Goal: Task Accomplishment & Management: Complete application form

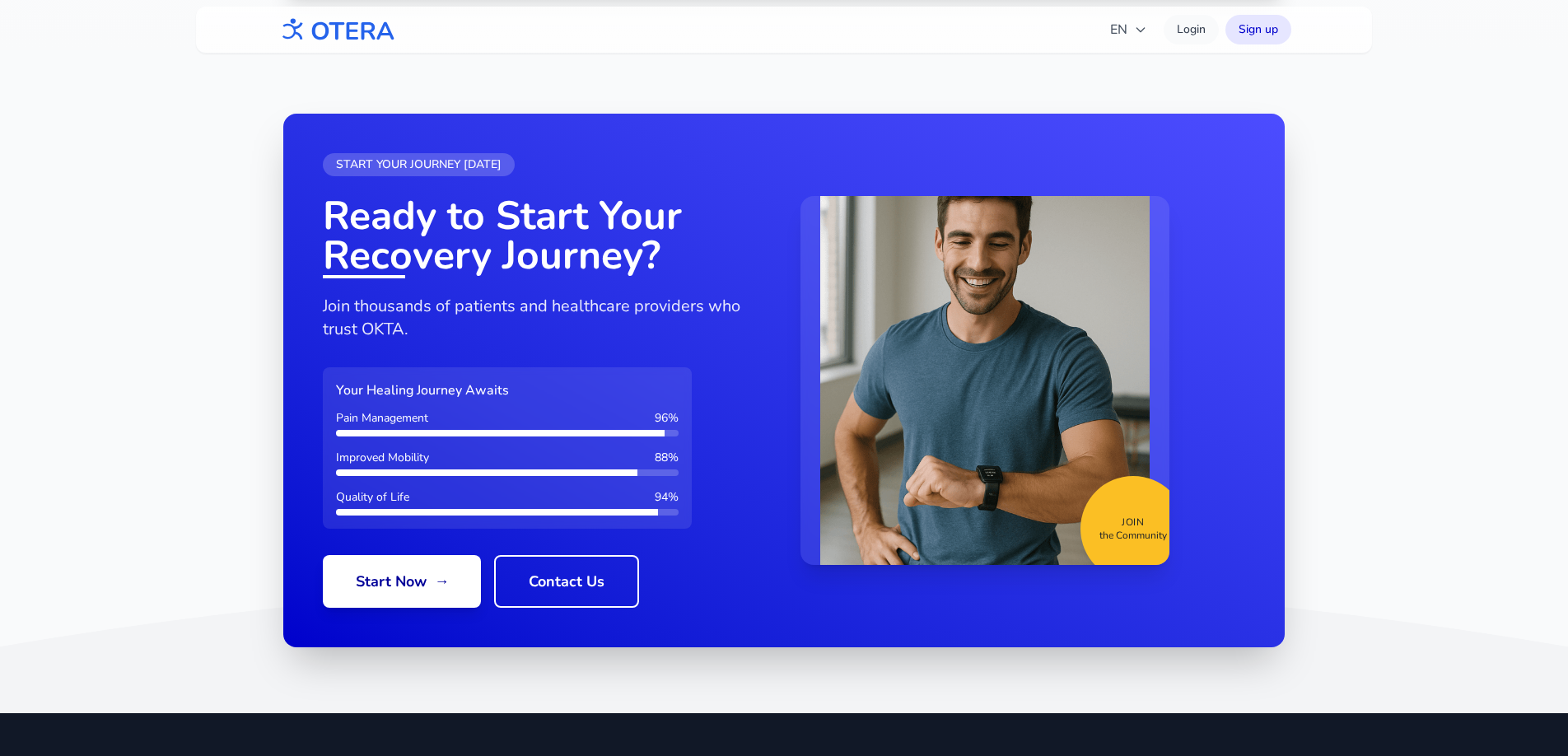
scroll to position [1970, 0]
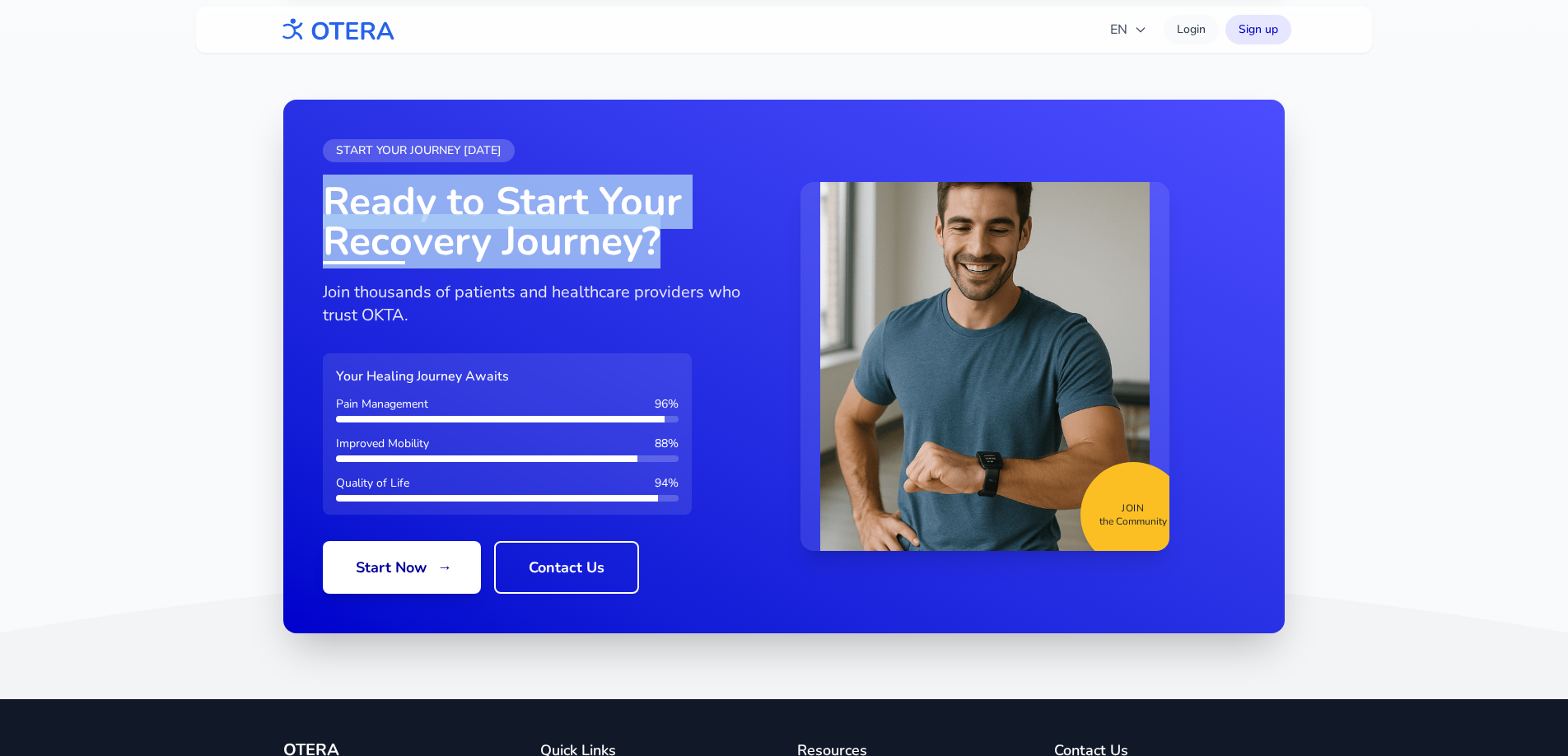
drag, startPoint x: 328, startPoint y: 196, endPoint x: 684, endPoint y: 238, distance: 358.5
click at [684, 238] on h2 "Ready to Start Your Recovery Journey?" at bounding box center [545, 221] width 445 height 79
drag, startPoint x: 660, startPoint y: 254, endPoint x: 303, endPoint y: 214, distance: 359.2
click at [303, 214] on div "START YOUR JOURNEY [DATE] Ready to Start Your Recovery Journey? Join thousands …" at bounding box center [784, 367] width 1001 height 534
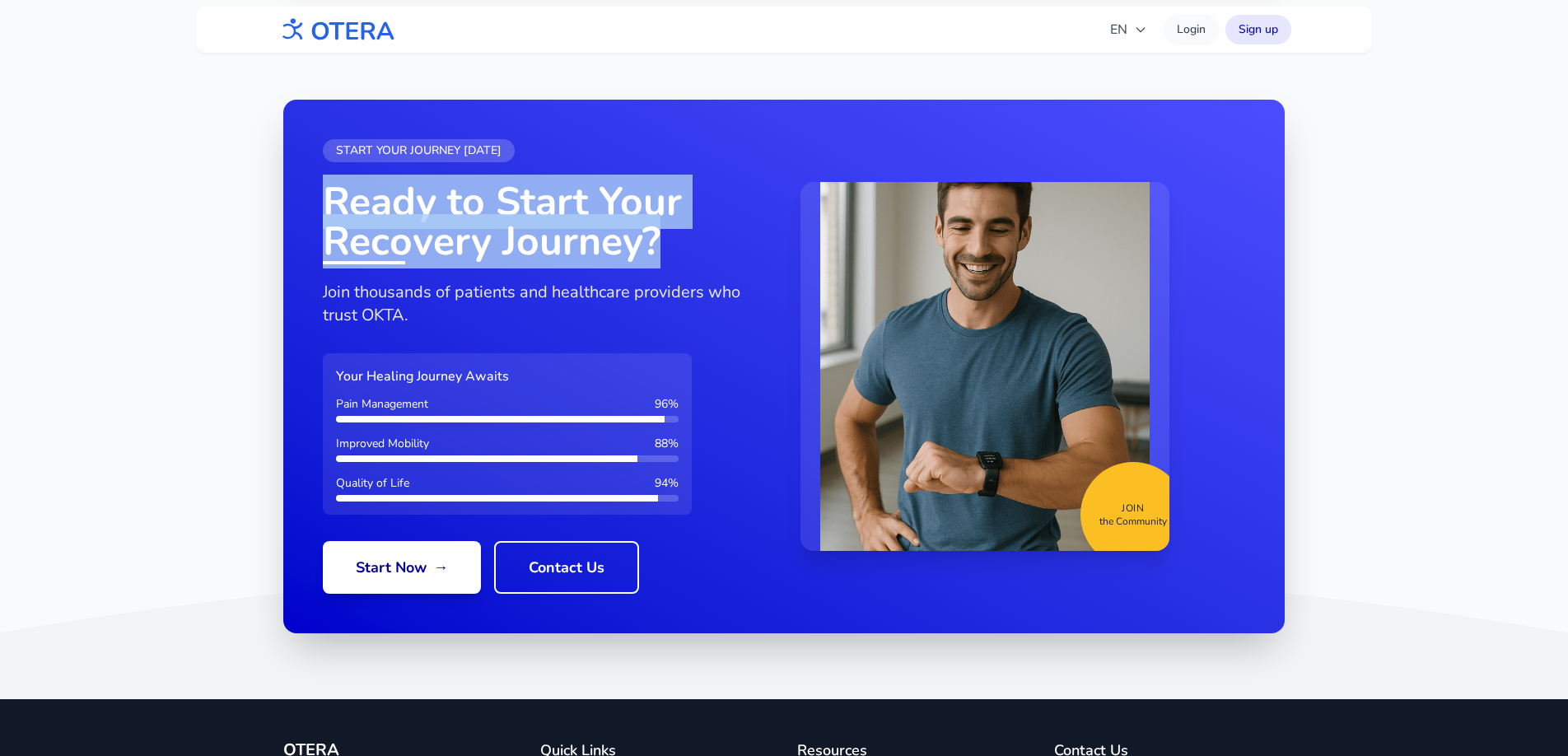
click at [303, 214] on div "START YOUR JOURNEY [DATE] Ready to Start Your Recovery Journey? Join thousands …" at bounding box center [784, 367] width 1001 height 534
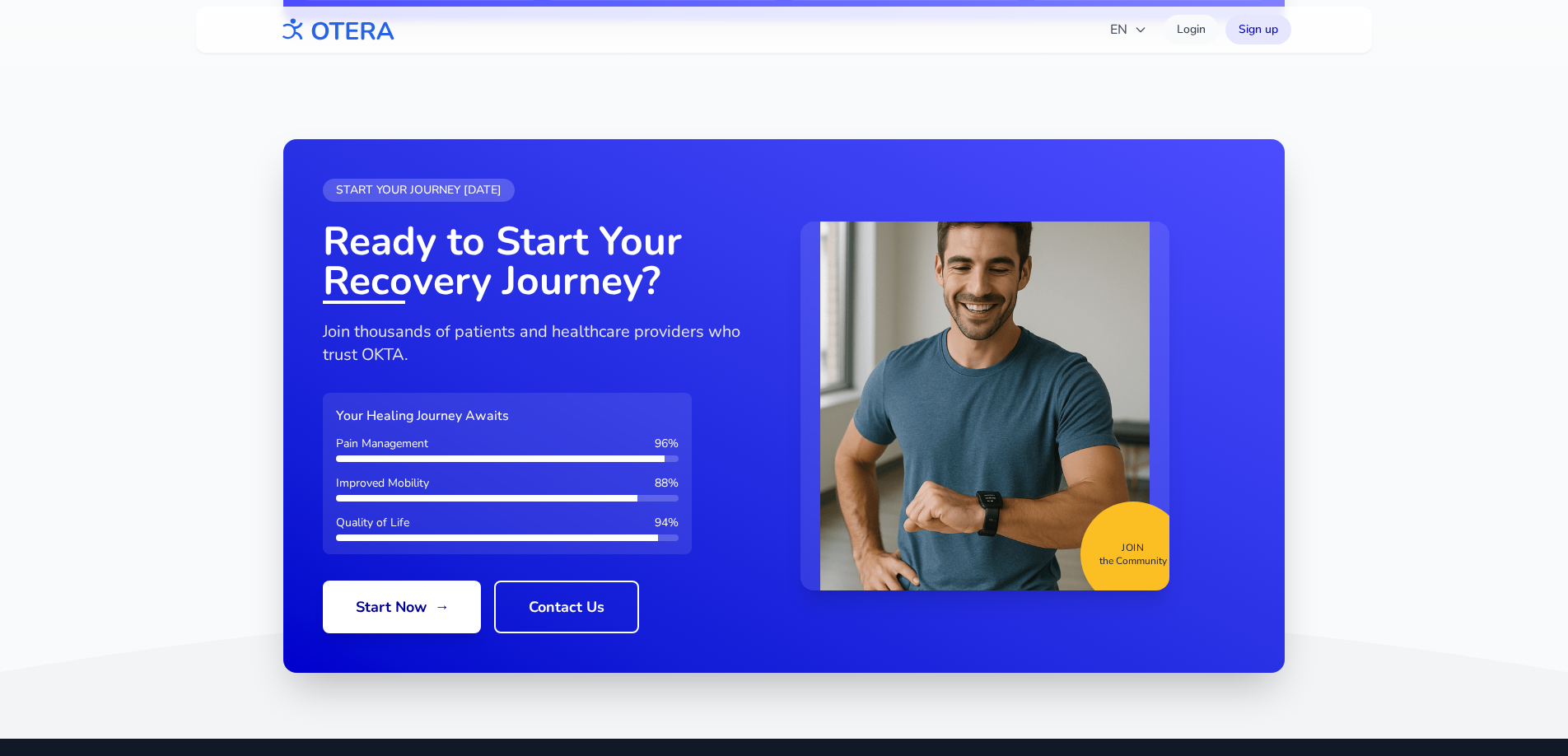
scroll to position [1939, 0]
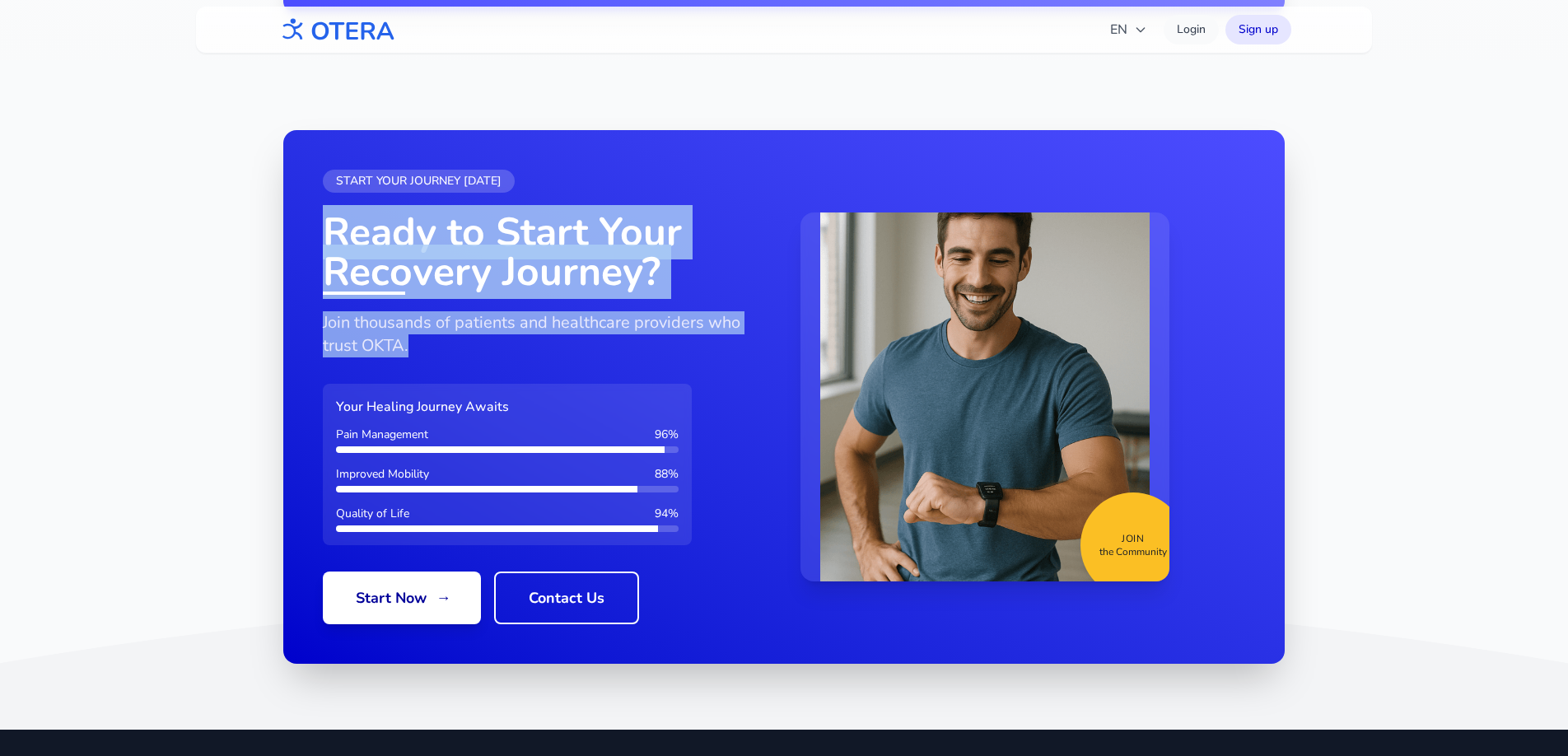
drag, startPoint x: 436, startPoint y: 349, endPoint x: 310, endPoint y: 221, distance: 179.6
click at [310, 221] on div "START YOUR JOURNEY [DATE] Ready to Start Your Recovery Journey? Join thousands …" at bounding box center [784, 397] width 1001 height 534
drag, startPoint x: 327, startPoint y: 221, endPoint x: 422, endPoint y: 359, distance: 167.5
click at [422, 359] on div "START YOUR JOURNEY [DATE] Ready to Start Your Recovery Journey? Join thousands …" at bounding box center [545, 397] width 445 height 455
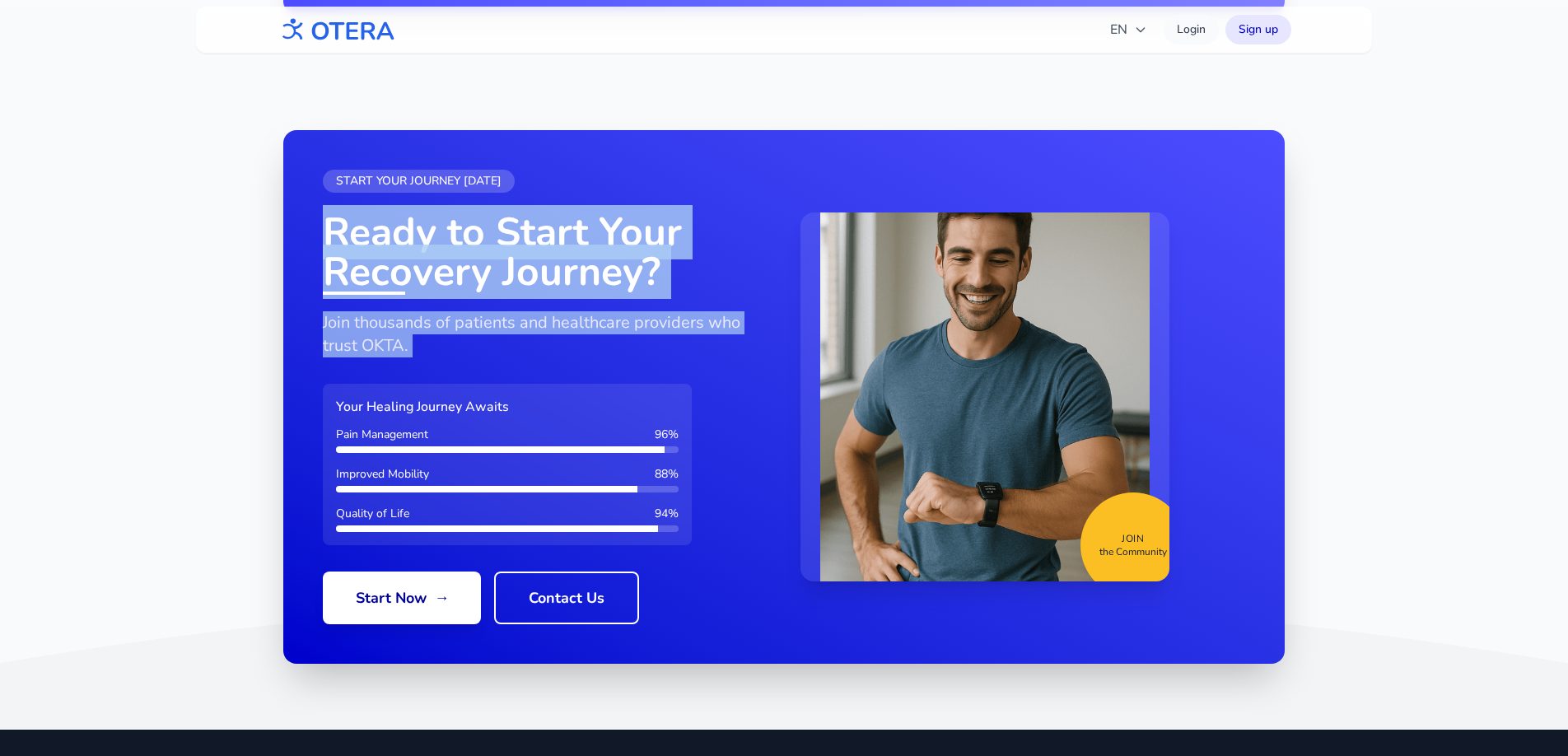
click at [422, 359] on div "START YOUR JOURNEY [DATE] Ready to Start Your Recovery Journey? Join thousands …" at bounding box center [545, 397] width 445 height 455
drag, startPoint x: 422, startPoint y: 350, endPoint x: 313, endPoint y: 227, distance: 164.3
click at [313, 227] on div "START YOUR JOURNEY [DATE] Ready to Start Your Recovery Journey? Join thousands …" at bounding box center [784, 397] width 1001 height 534
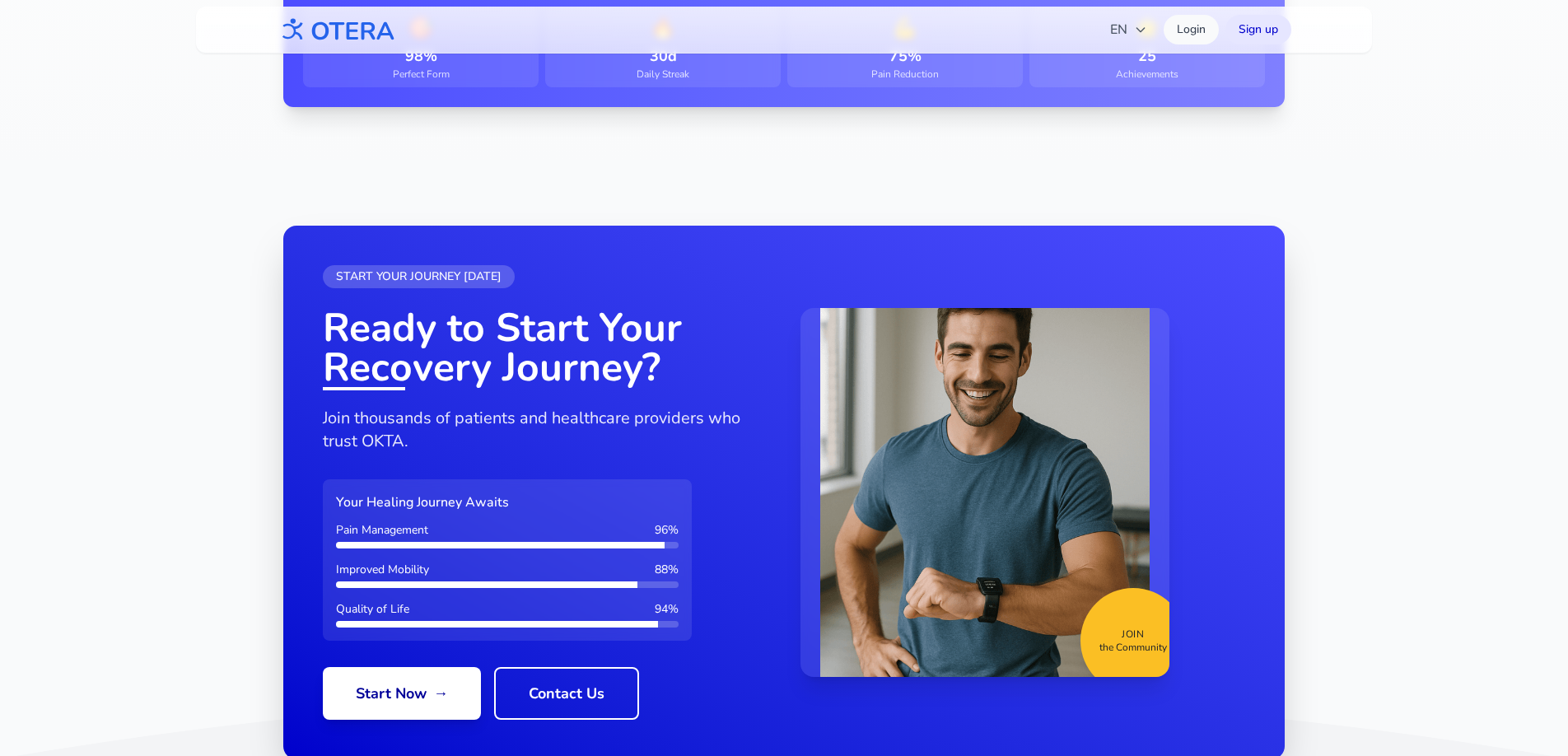
scroll to position [1918, 0]
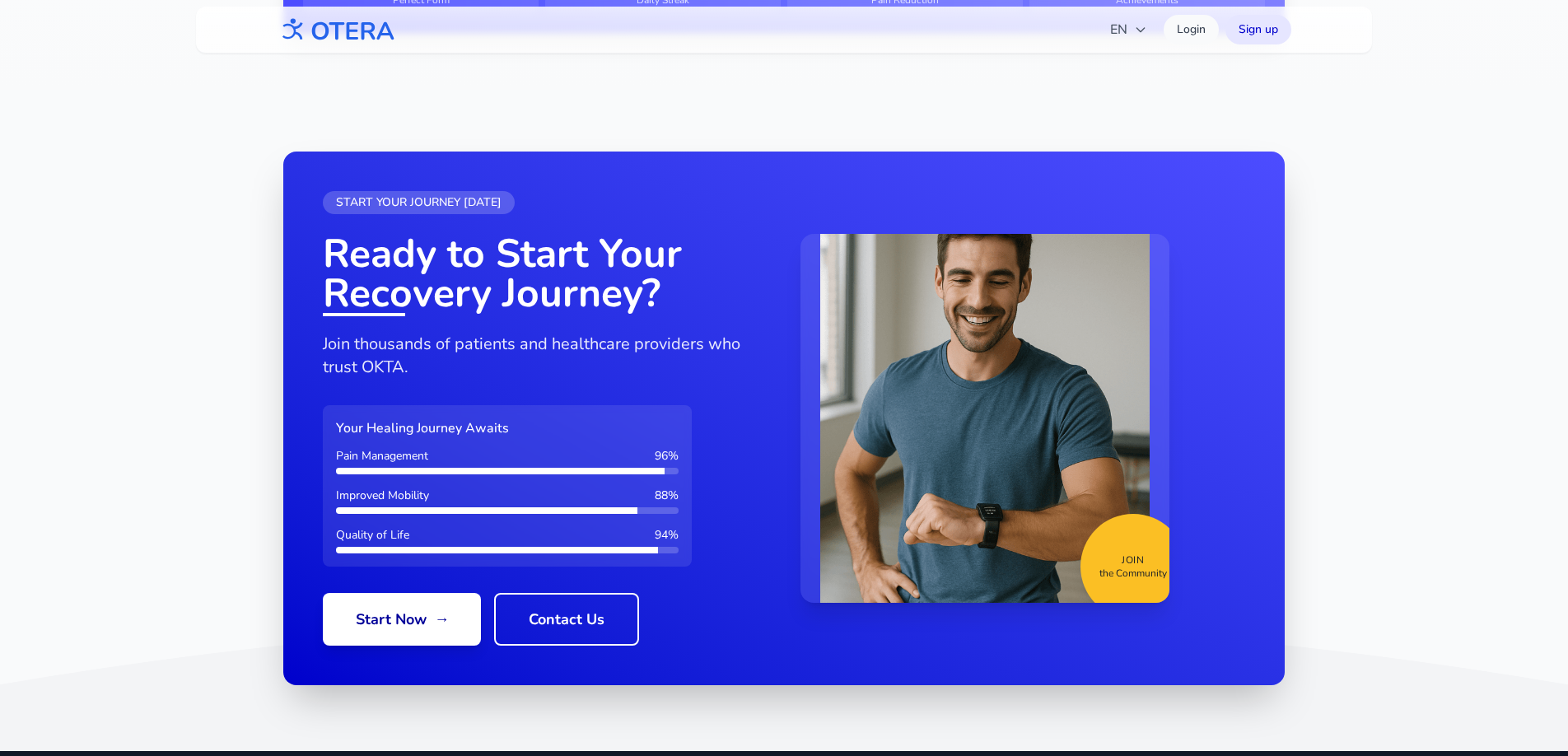
click at [572, 289] on h2 "Ready to Start Your Recovery Journey?" at bounding box center [545, 273] width 445 height 79
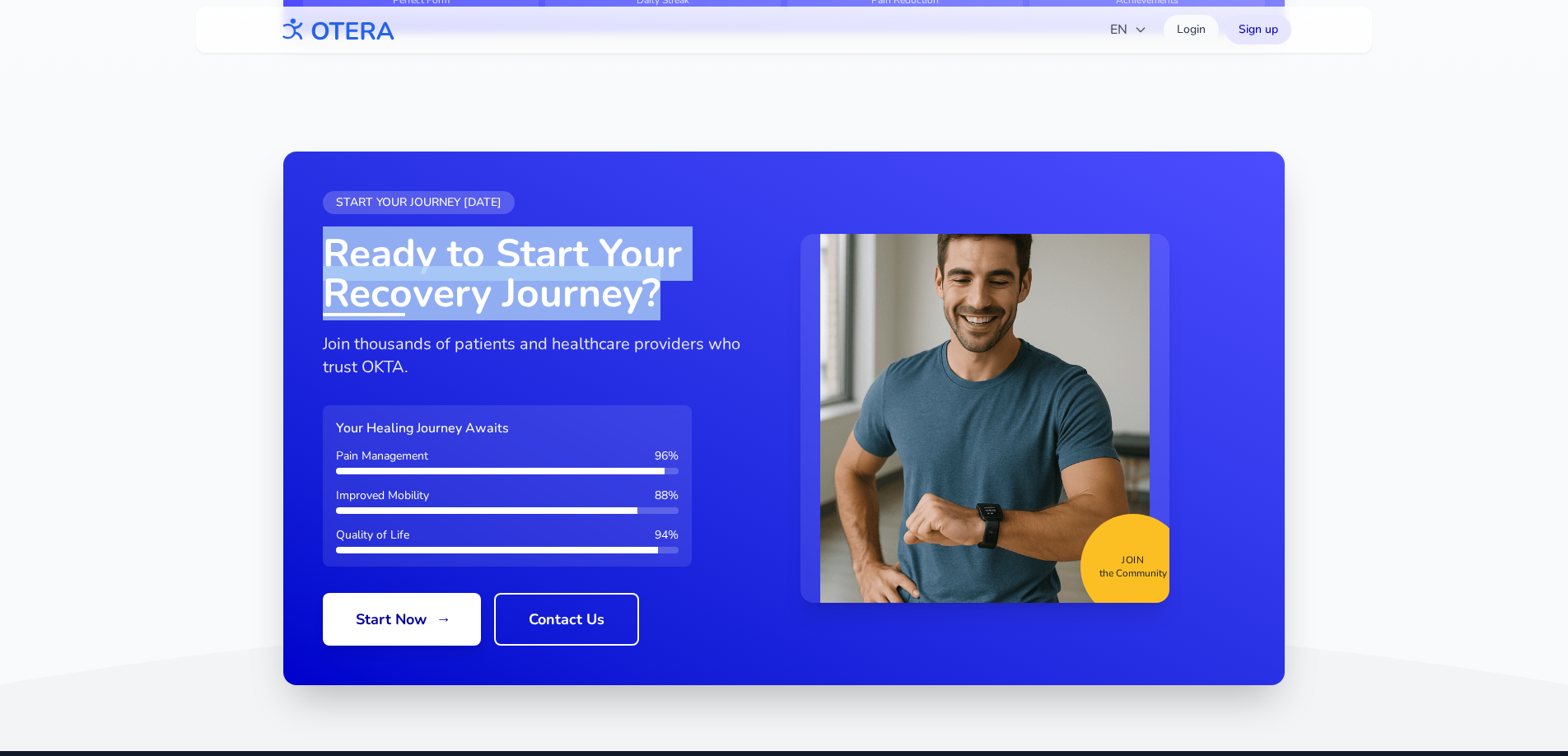
click at [572, 289] on h2 "Ready to Start Your Recovery Journey?" at bounding box center [545, 273] width 445 height 79
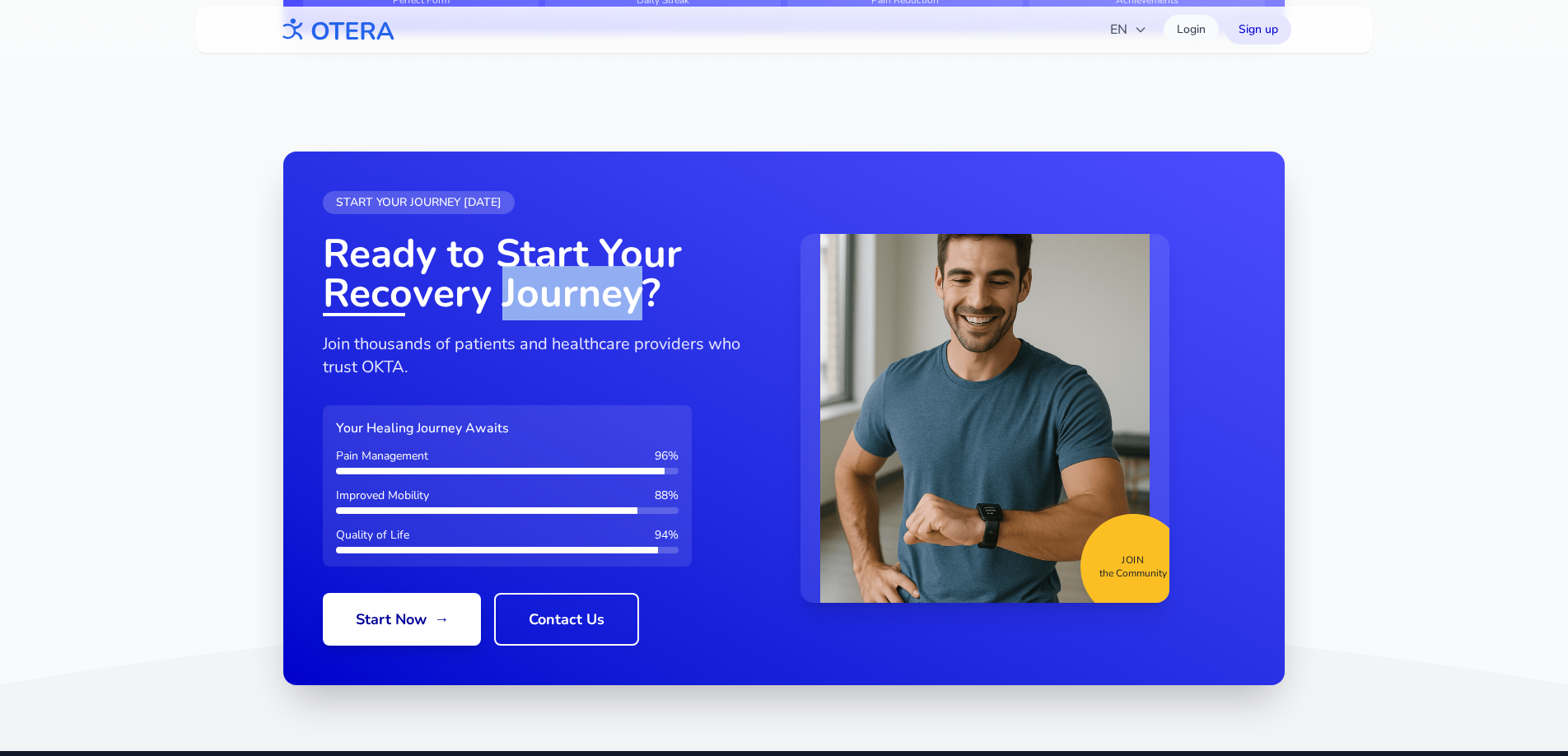
click at [572, 289] on h2 "Ready to Start Your Recovery Journey?" at bounding box center [545, 273] width 445 height 79
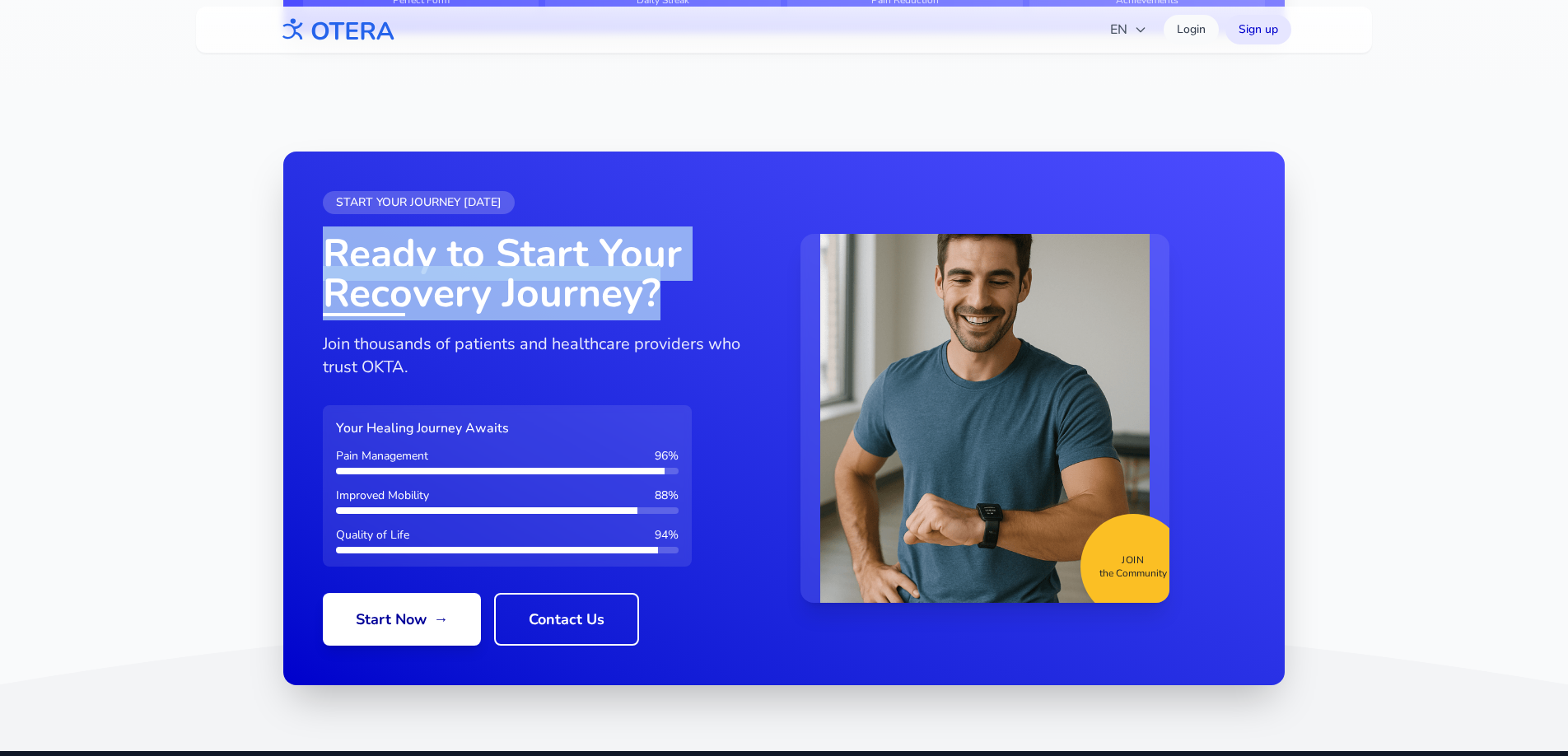
click at [572, 289] on h2 "Ready to Start Your Recovery Journey?" at bounding box center [545, 273] width 445 height 79
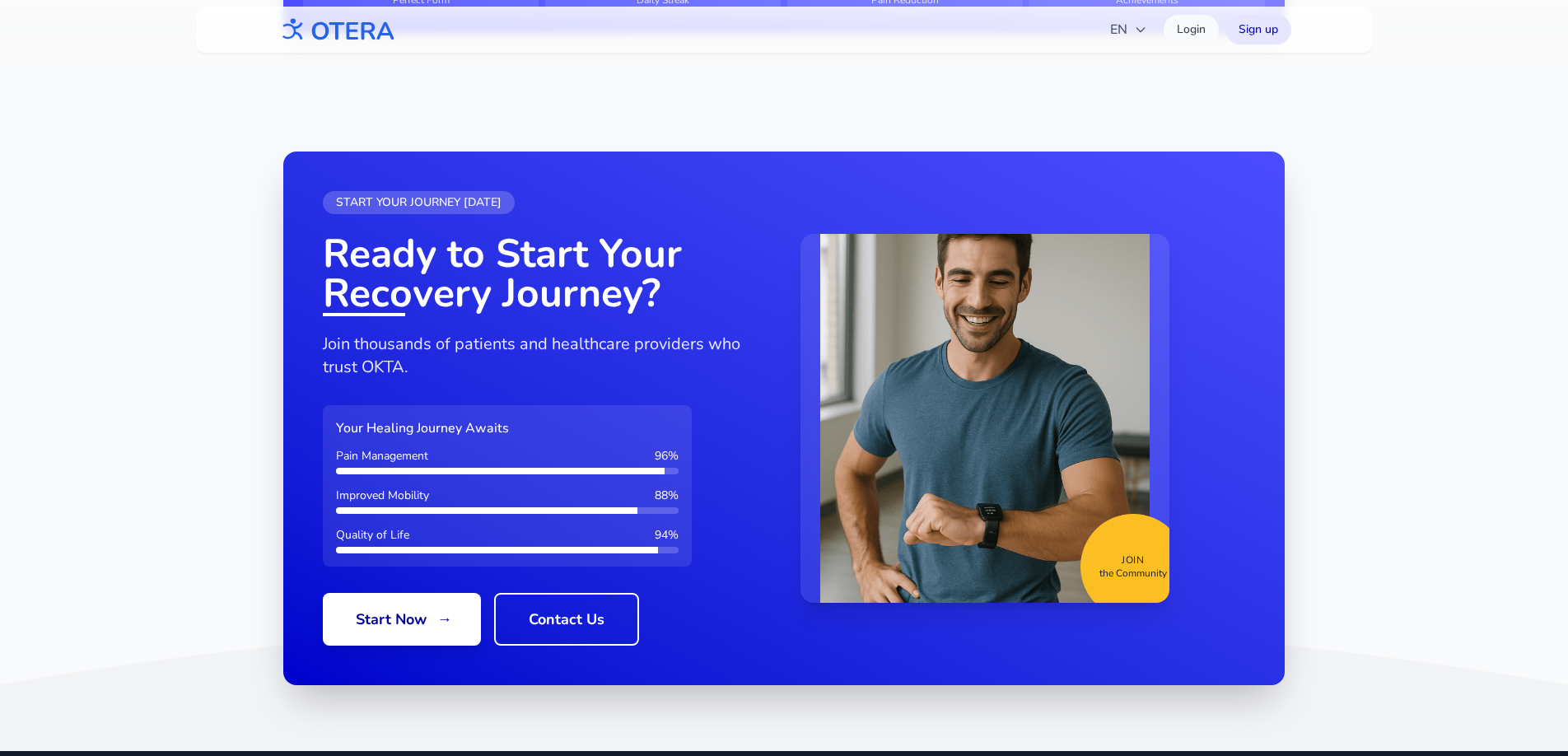
click at [591, 300] on h2 "Ready to Start Your Recovery Journey?" at bounding box center [545, 273] width 445 height 79
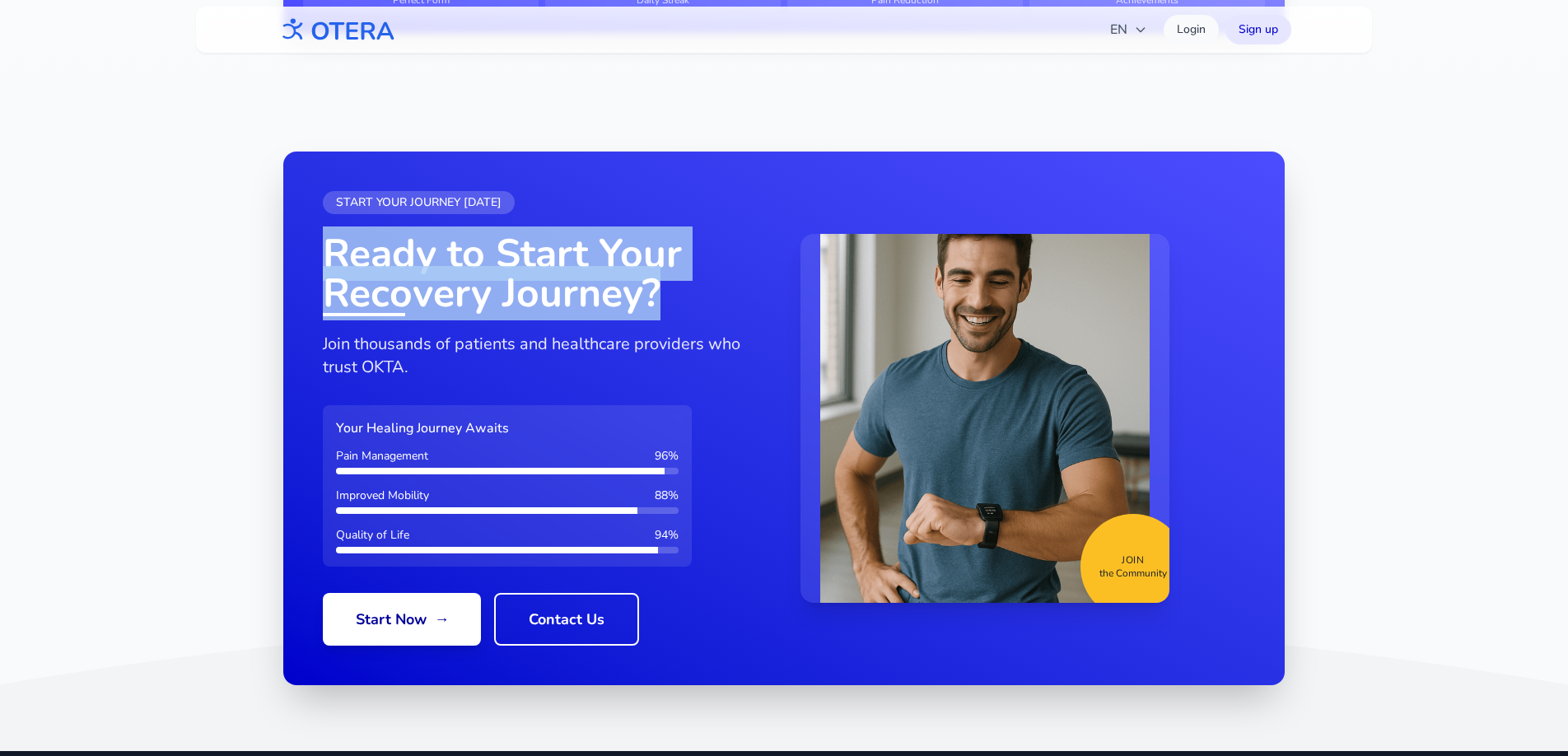
click at [591, 300] on h2 "Ready to Start Your Recovery Journey?" at bounding box center [545, 273] width 445 height 79
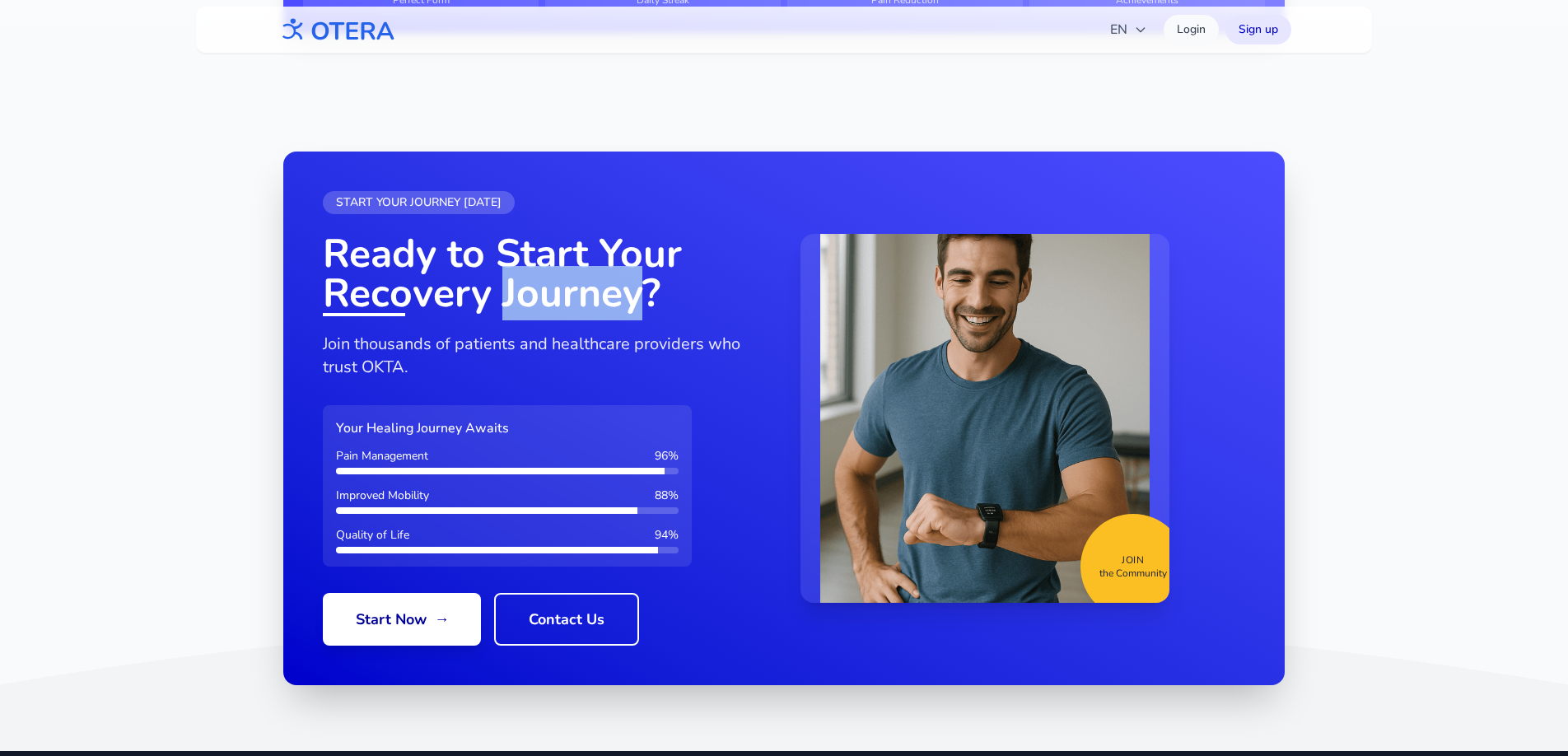
click at [591, 300] on h2 "Ready to Start Your Recovery Journey?" at bounding box center [545, 273] width 445 height 79
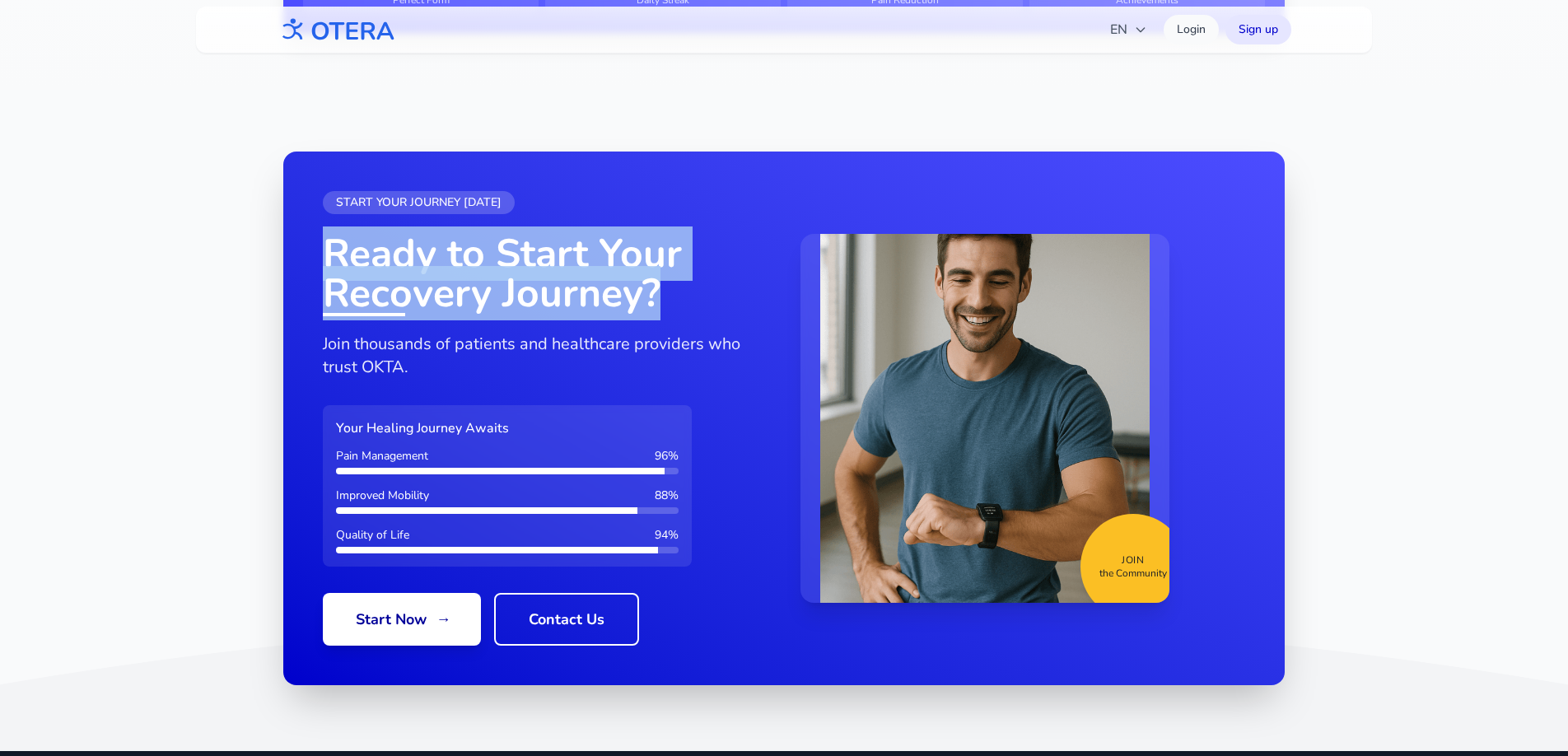
click at [591, 300] on h2 "Ready to Start Your Recovery Journey?" at bounding box center [545, 273] width 445 height 79
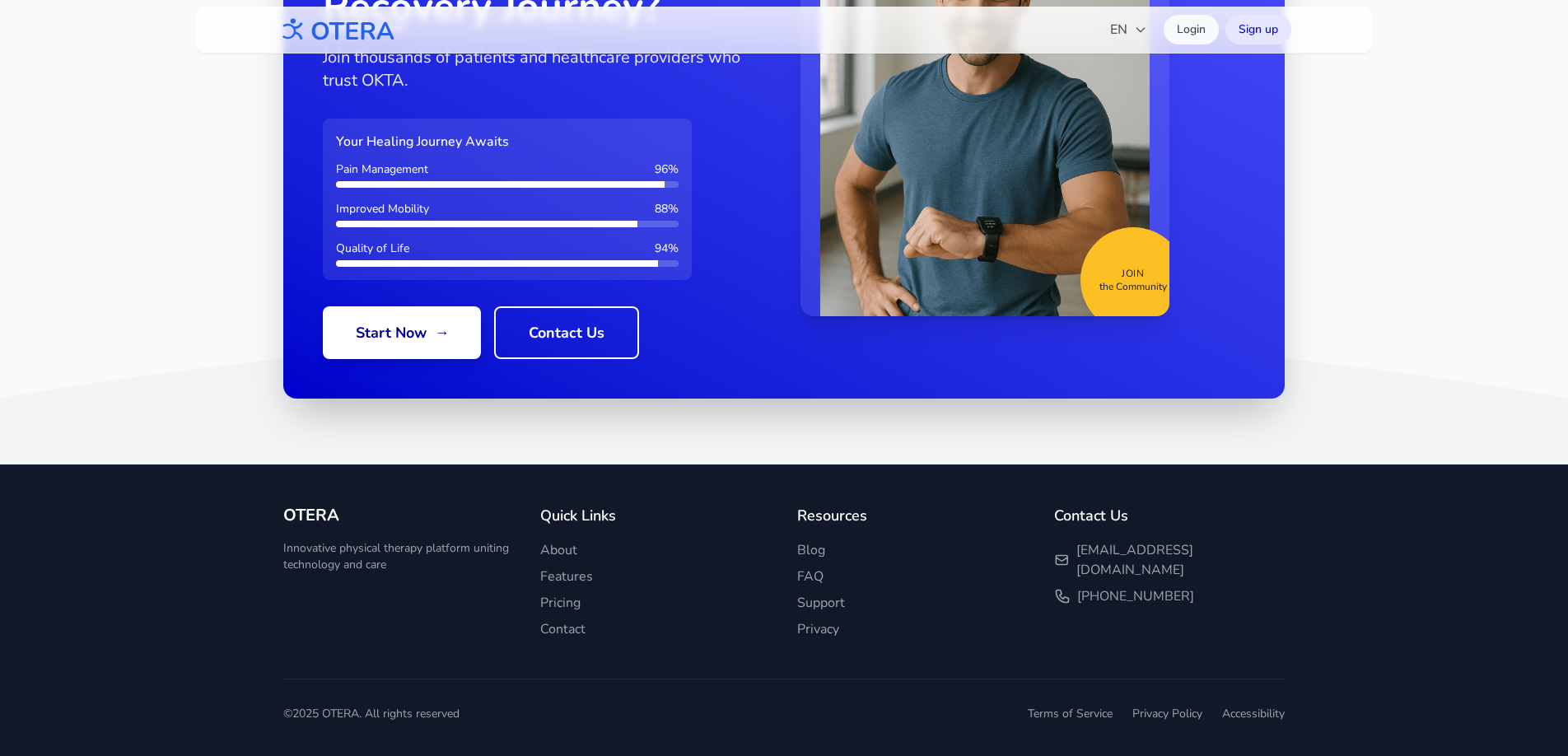
scroll to position [2210, 0]
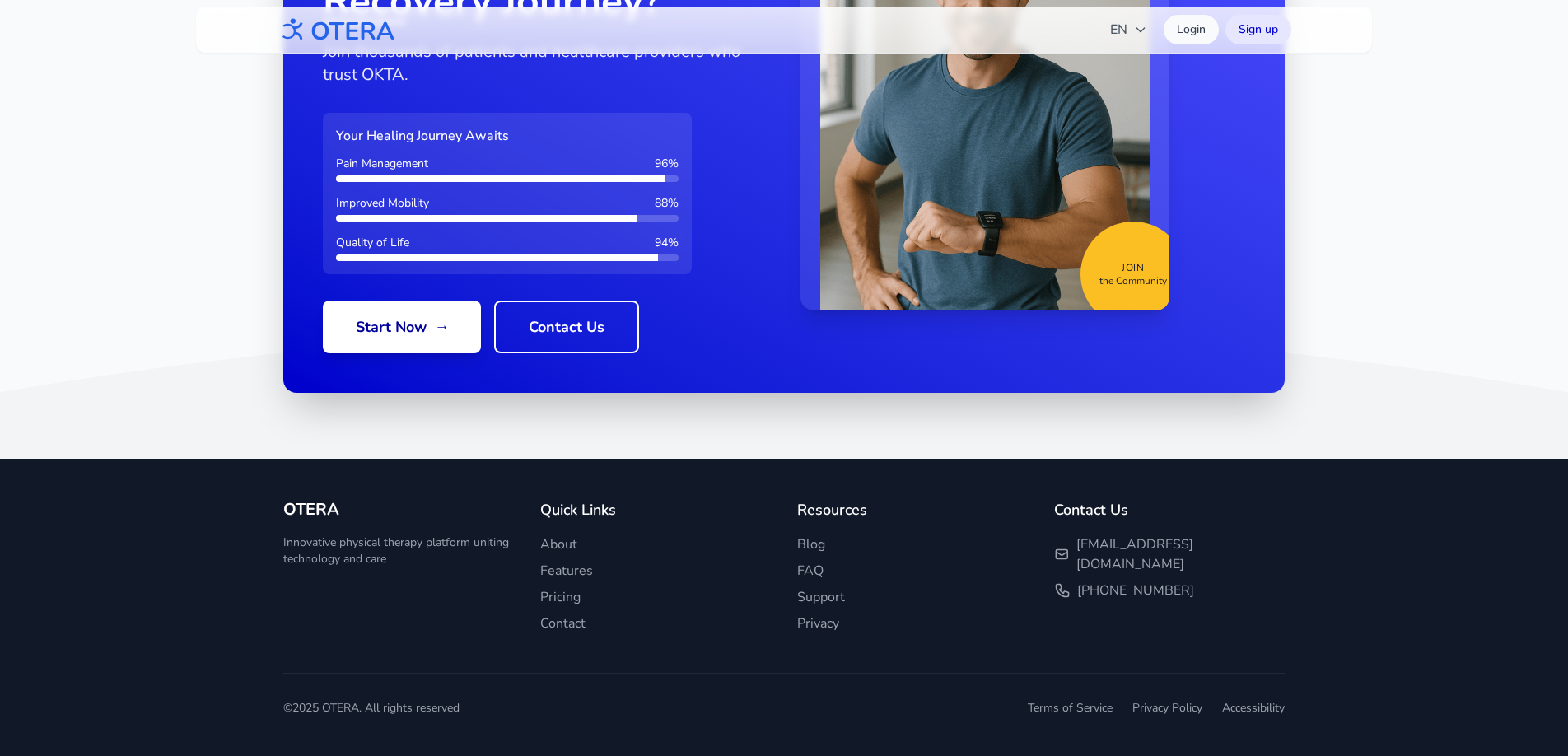
click at [324, 513] on h3 "OTERA" at bounding box center [398, 509] width 230 height 23
click at [333, 548] on p "Innovative physical therapy platform uniting technology and care" at bounding box center [398, 551] width 230 height 33
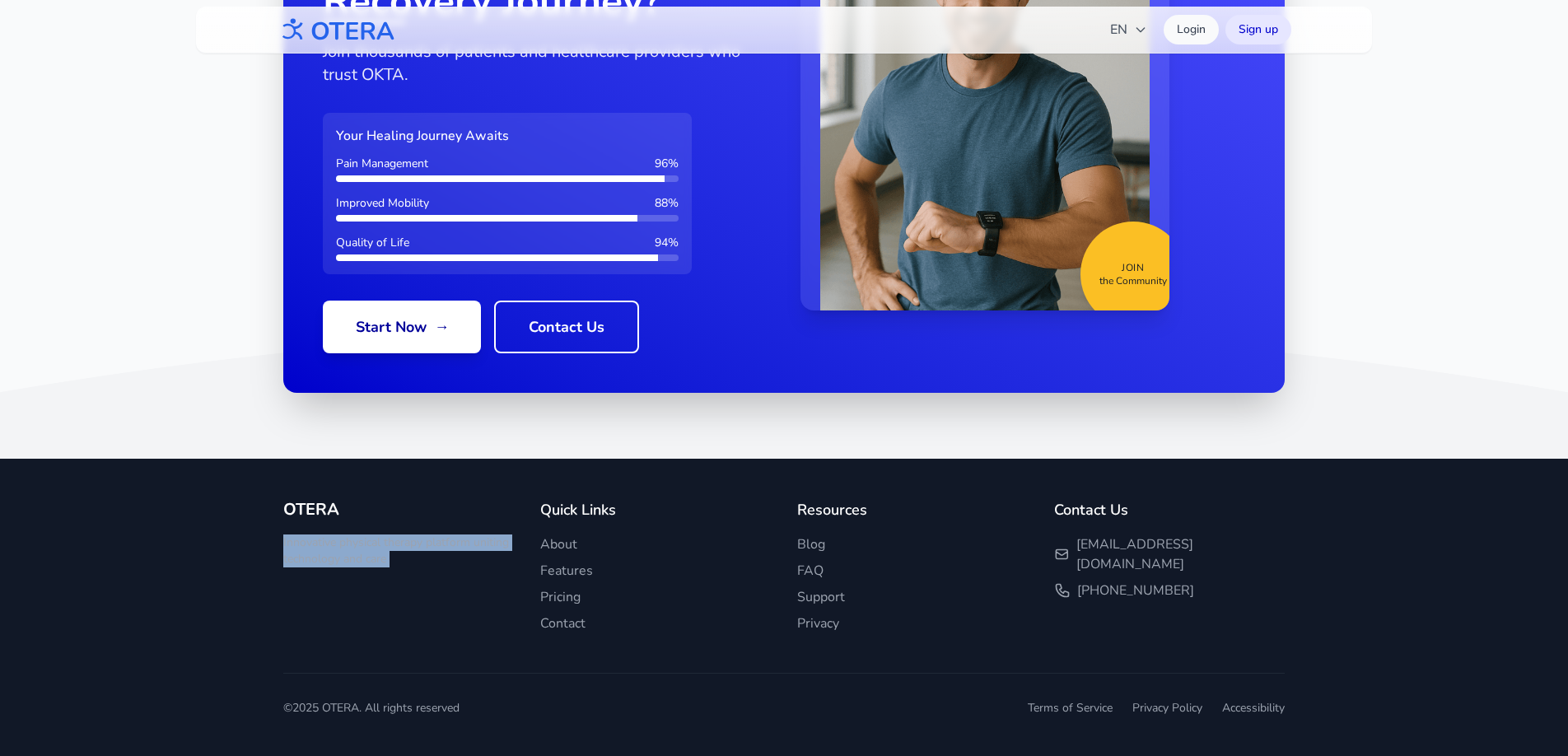
click at [333, 548] on p "Innovative physical therapy platform uniting technology and care" at bounding box center [398, 551] width 230 height 33
click at [354, 562] on p "Innovative physical therapy platform uniting technology and care" at bounding box center [398, 551] width 230 height 33
drag, startPoint x: 408, startPoint y: 570, endPoint x: 246, endPoint y: 538, distance: 165.1
click at [246, 538] on footer "OTERA Innovative physical therapy platform uniting technology and care Quick Li…" at bounding box center [784, 607] width 1568 height 297
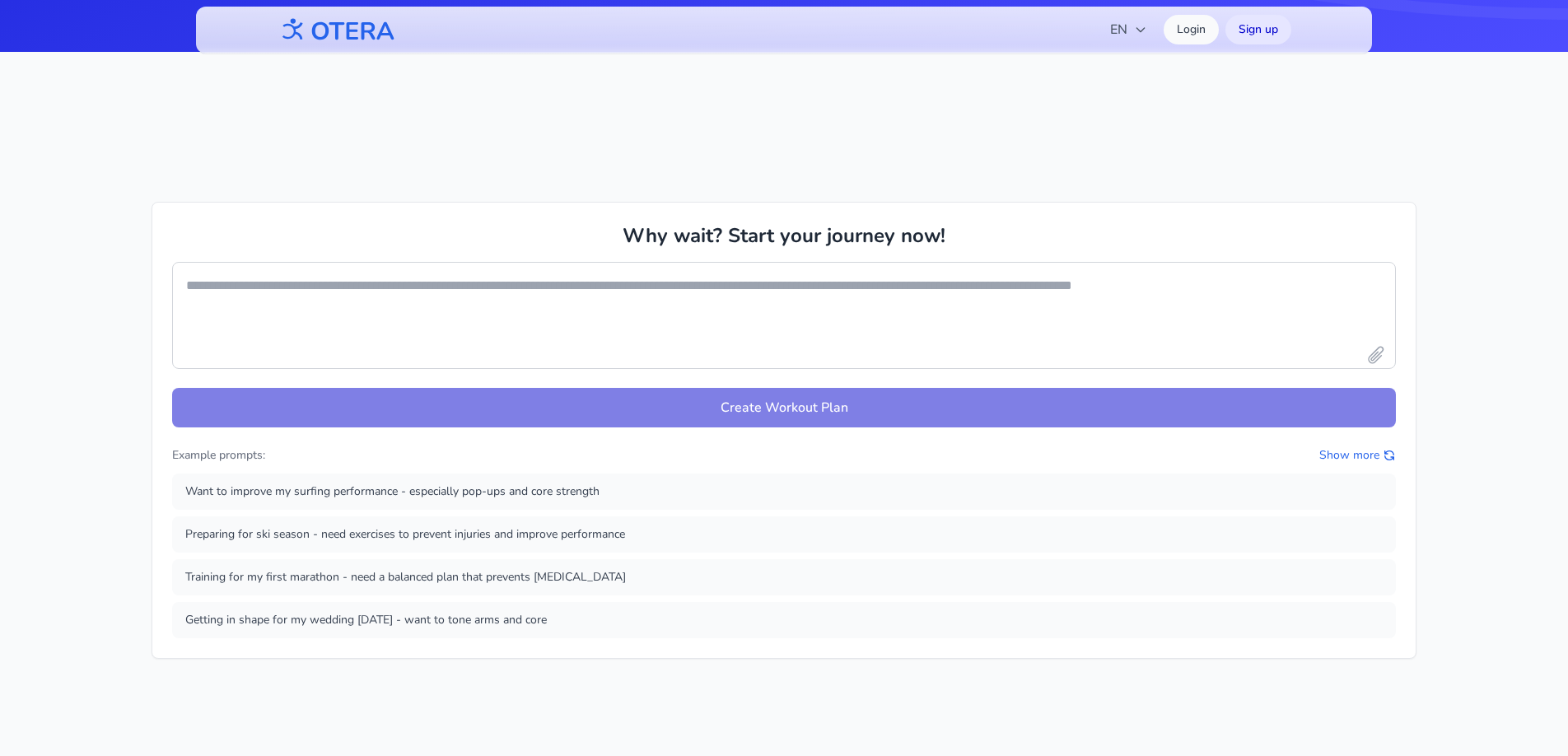
scroll to position [709, 0]
